Goal: Task Accomplishment & Management: Manage account settings

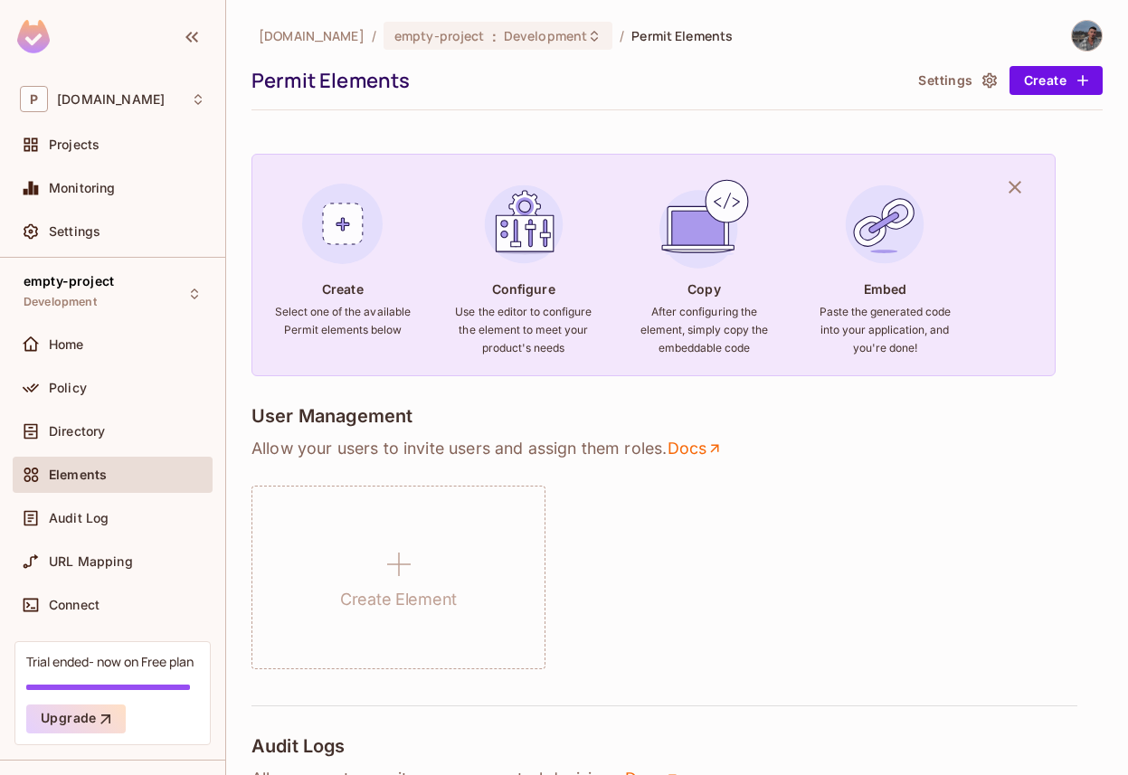
click at [912, 83] on button "Settings" at bounding box center [956, 80] width 90 height 29
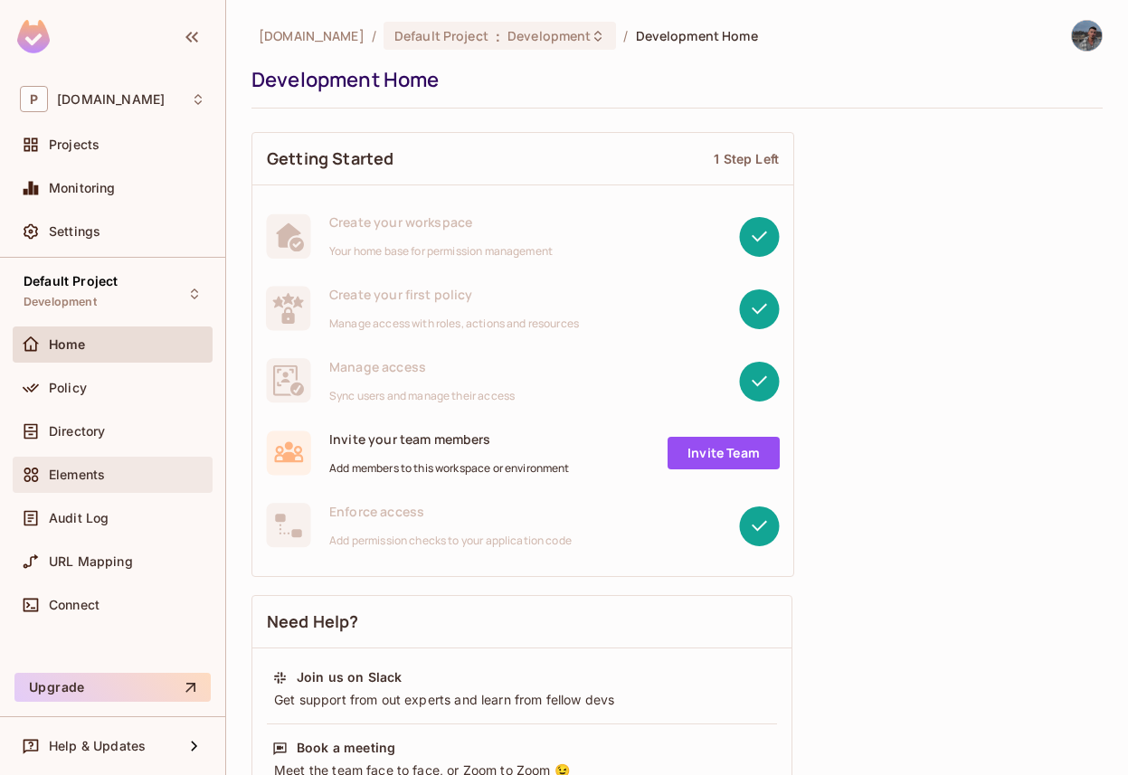
click at [78, 489] on div "Elements" at bounding box center [113, 475] width 200 height 36
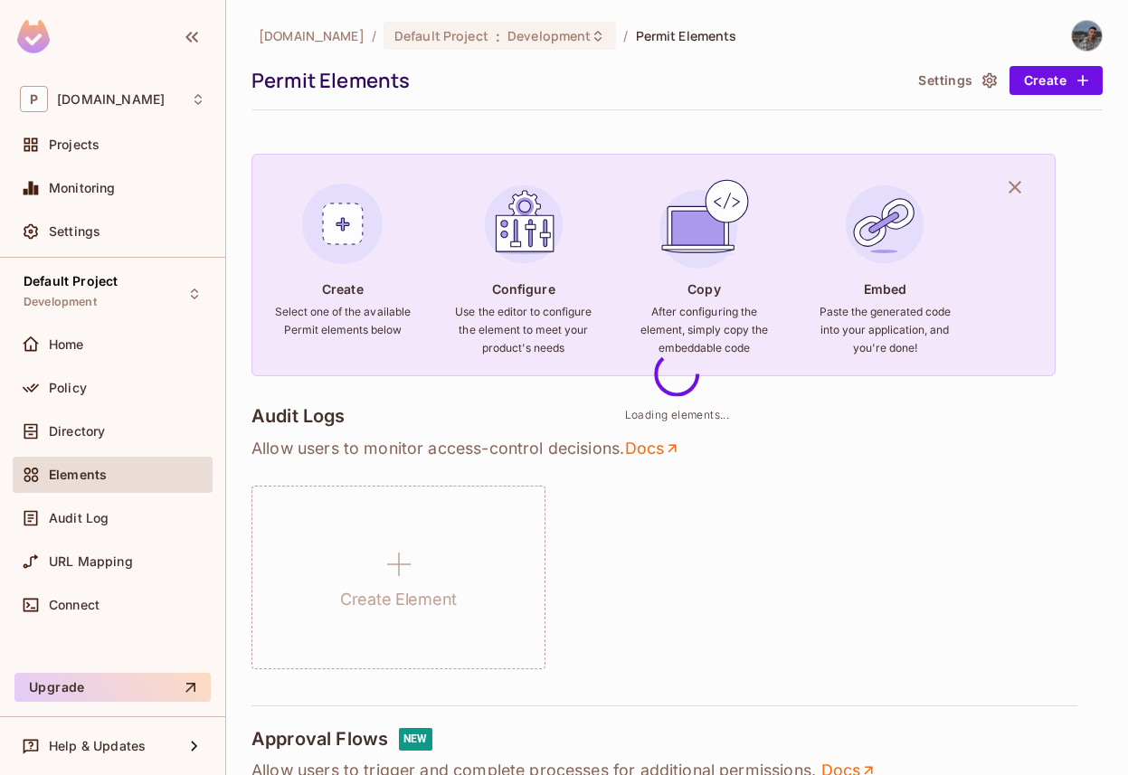
click at [958, 87] on button "Settings" at bounding box center [956, 80] width 90 height 29
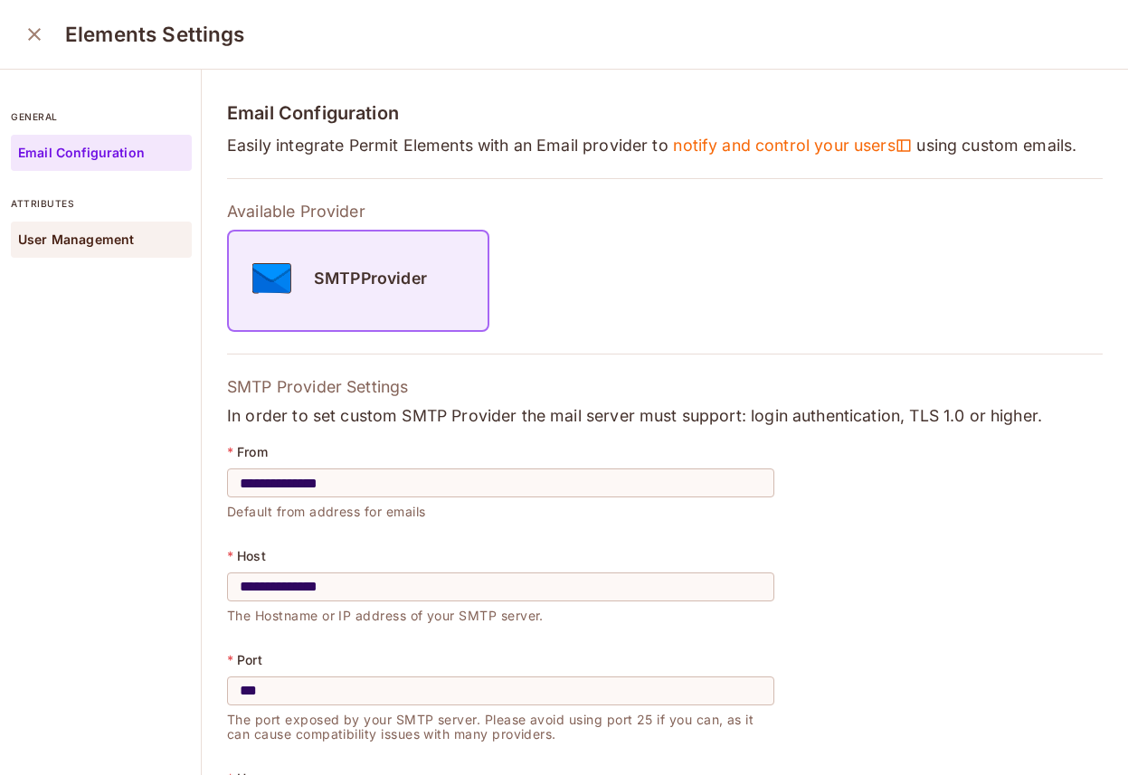
click at [81, 239] on p "User Management" at bounding box center [76, 240] width 116 height 14
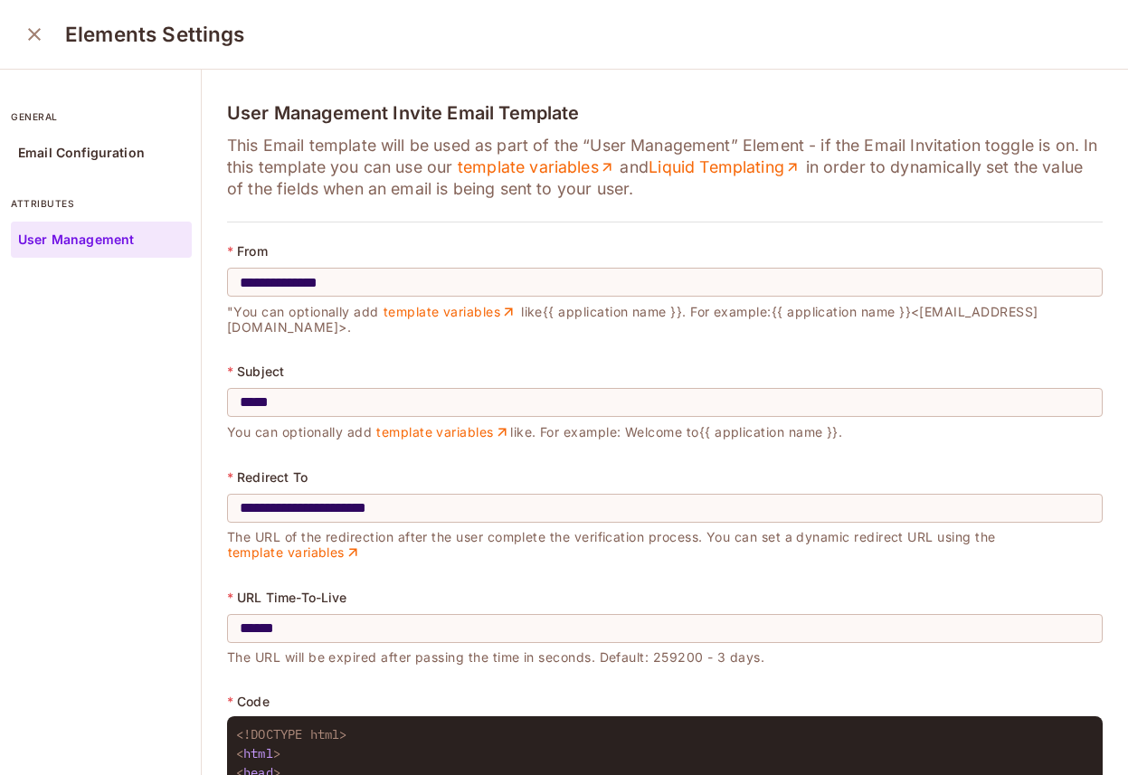
click at [25, 35] on icon "close" at bounding box center [35, 35] width 22 height 22
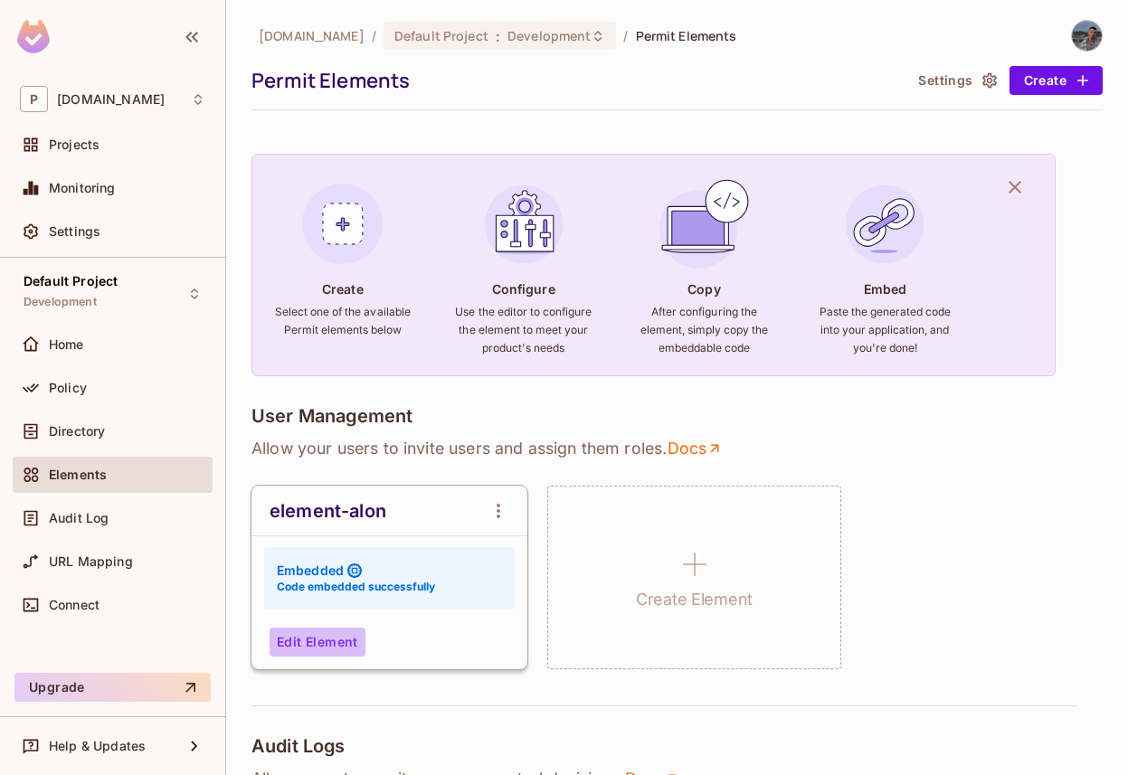
click at [312, 642] on button "Edit Element" at bounding box center [318, 642] width 96 height 29
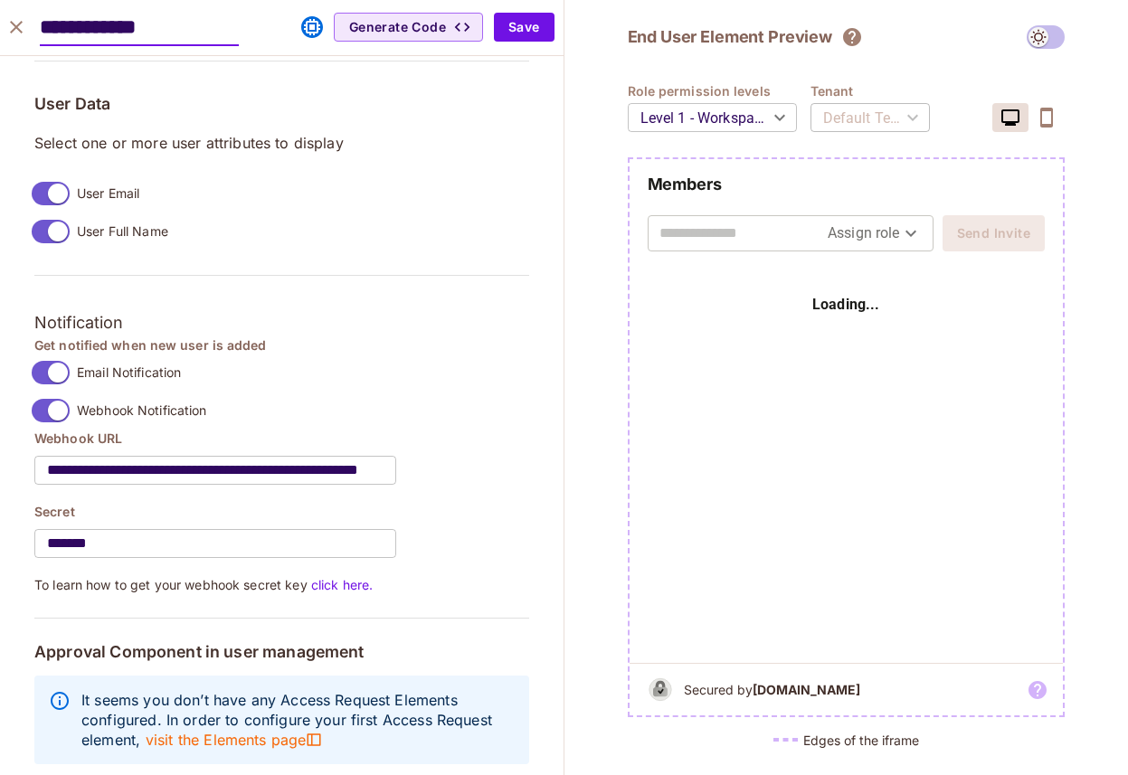
scroll to position [1406, 0]
